Goal: Find specific page/section: Find specific page/section

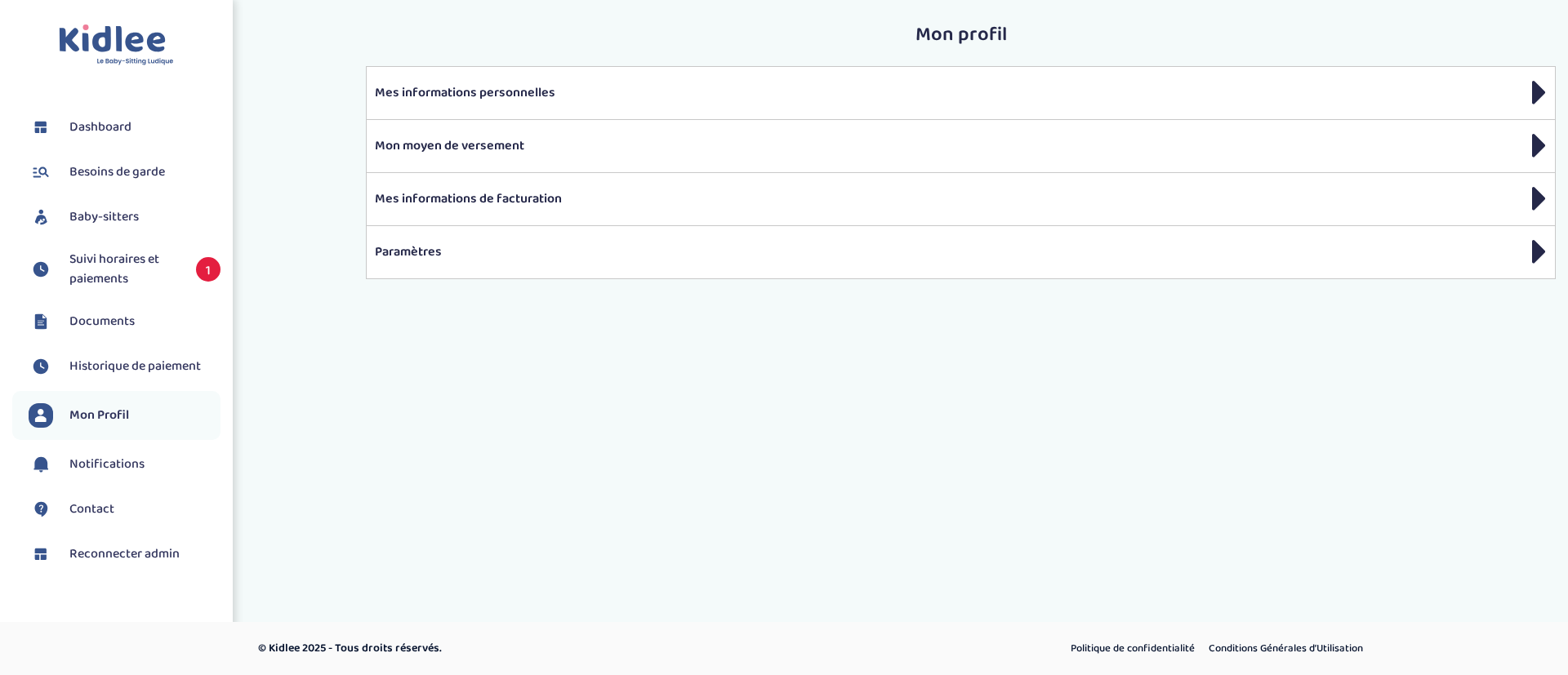
click at [173, 278] on span "Suivi horaires et paiements" at bounding box center [124, 269] width 110 height 39
click at [111, 128] on span "Dashboard" at bounding box center [100, 128] width 62 height 20
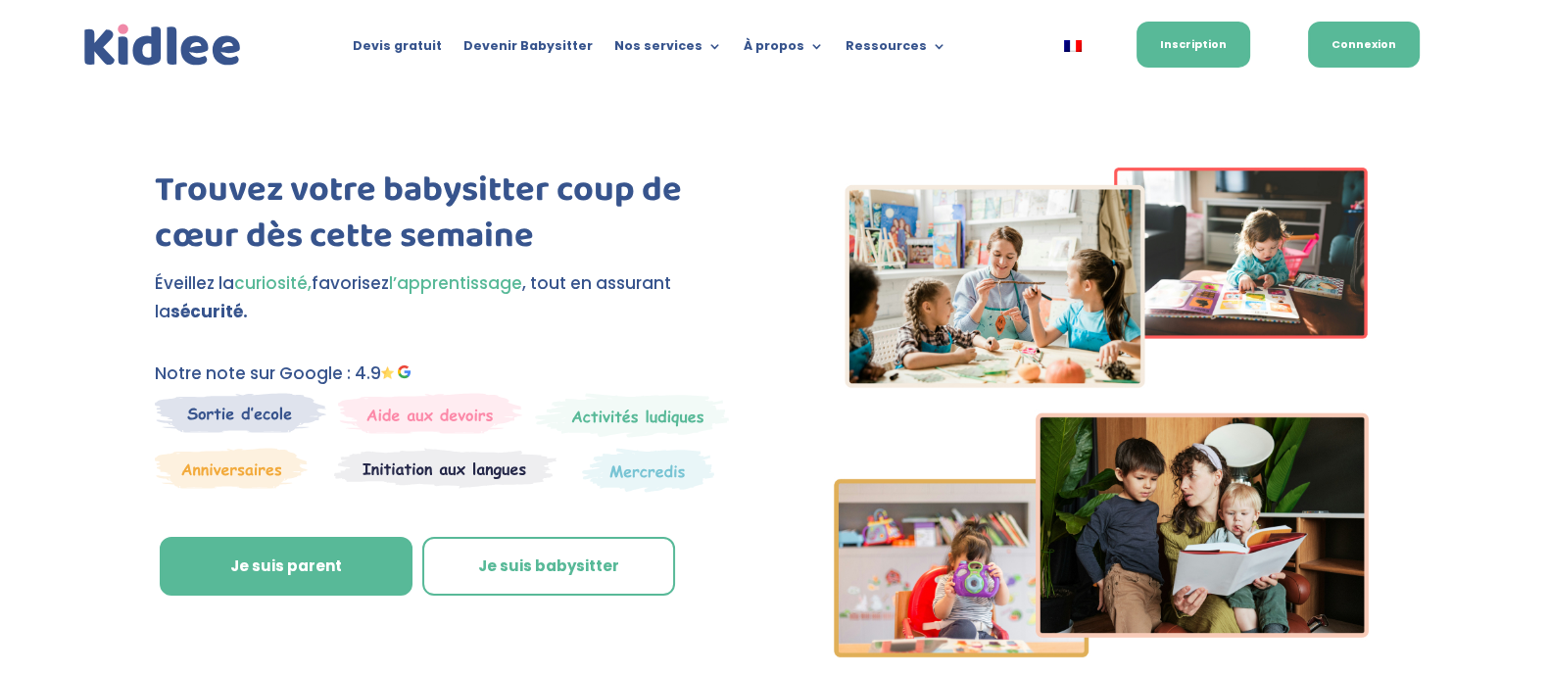
click at [1360, 52] on link "Connexion" at bounding box center [1364, 45] width 112 height 46
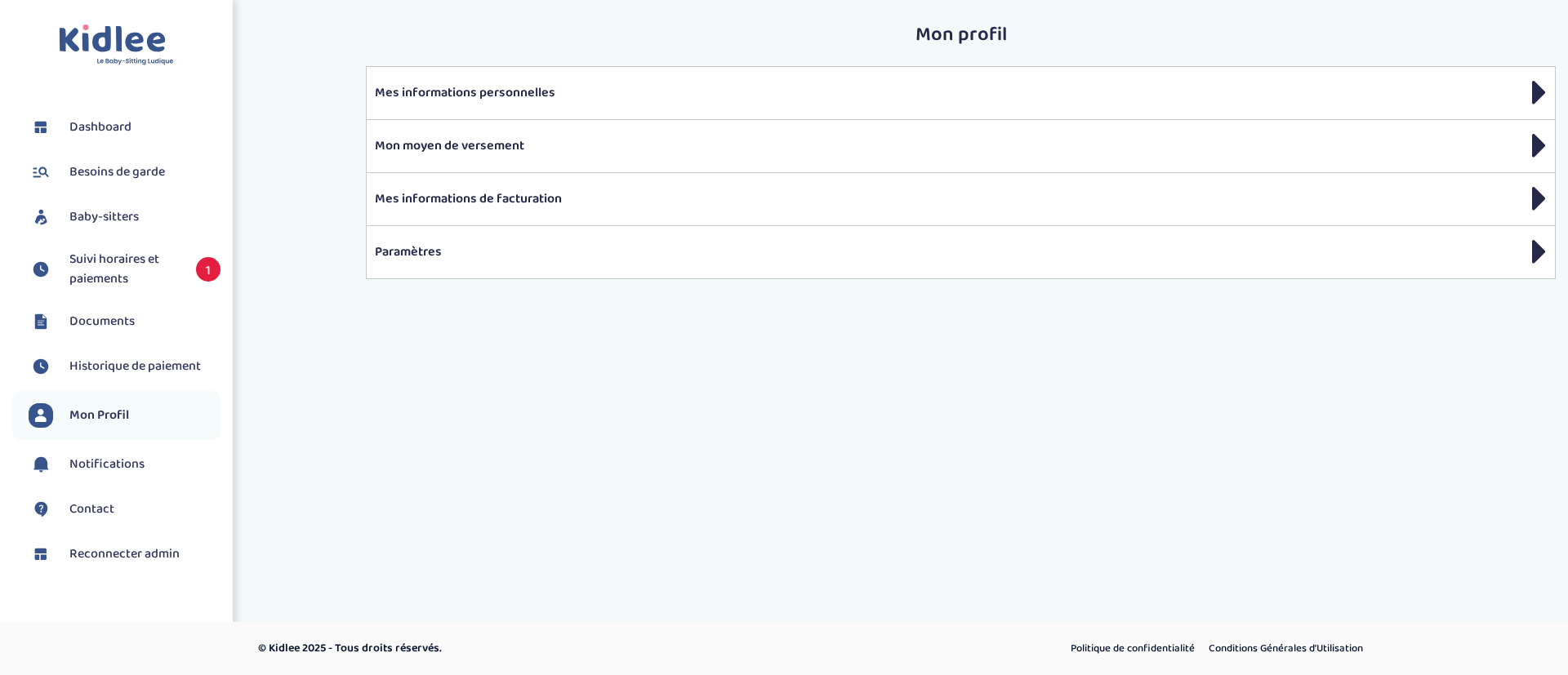
click at [159, 266] on span "Suivi horaires et paiements" at bounding box center [124, 269] width 110 height 39
click at [118, 35] on img at bounding box center [117, 45] width 115 height 42
